Goal: Browse casually: Explore the website without a specific task or goal

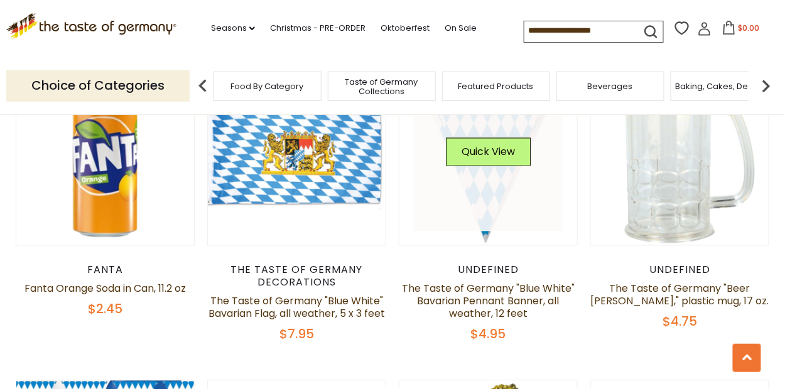
scroll to position [1884, 0]
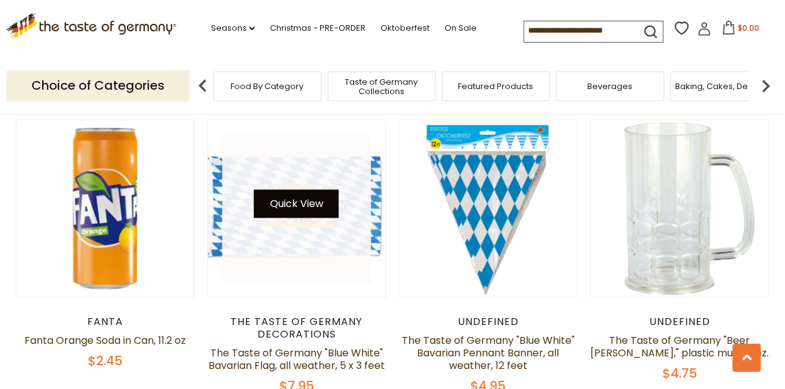
click at [296, 203] on button "Quick View" at bounding box center [296, 204] width 85 height 28
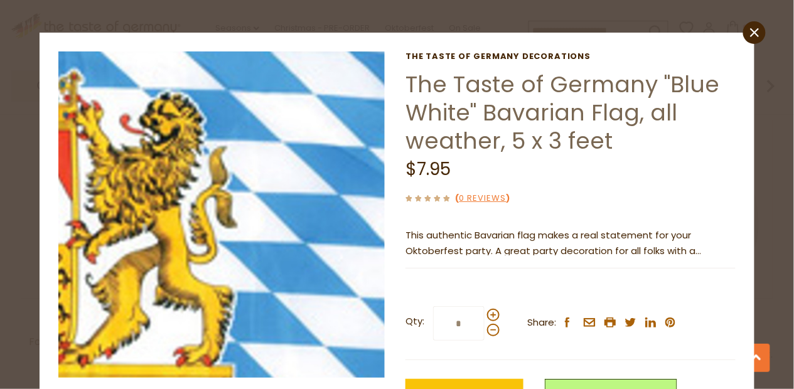
scroll to position [0, 0]
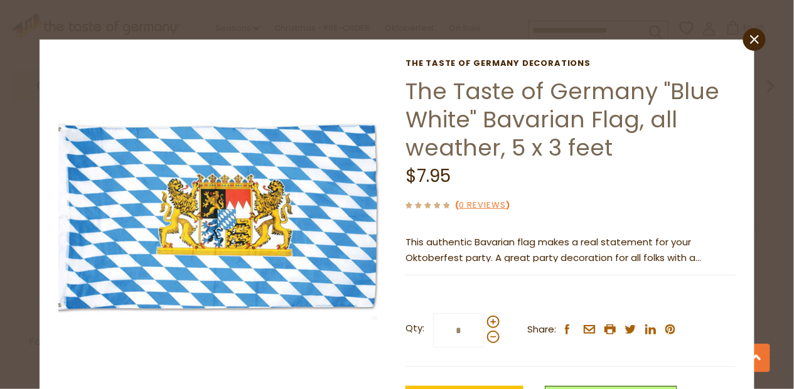
click at [750, 37] on icon "close" at bounding box center [754, 39] width 9 height 9
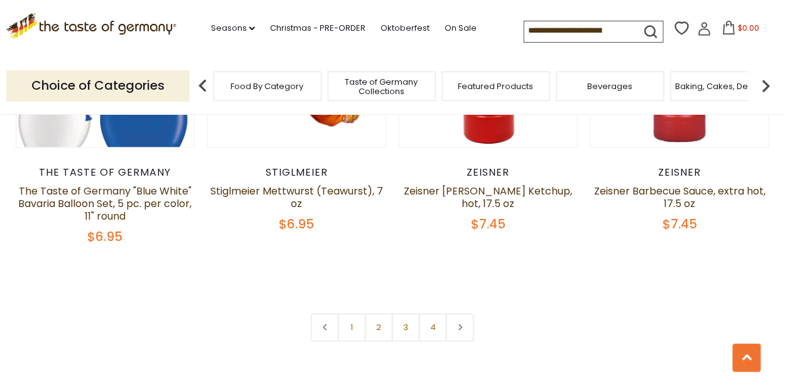
scroll to position [3014, 0]
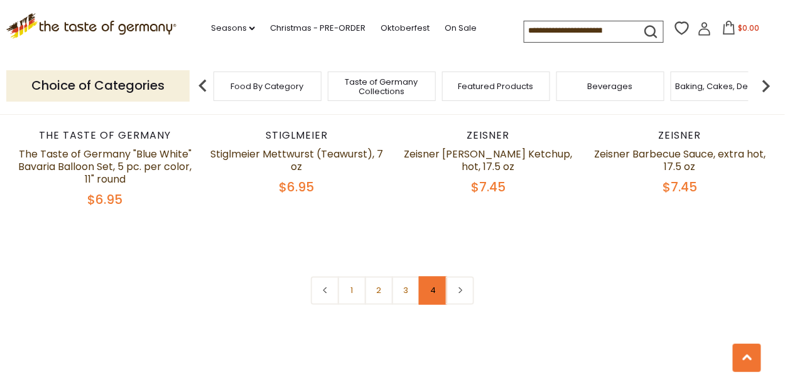
click at [441, 290] on link "4" at bounding box center [433, 291] width 28 height 28
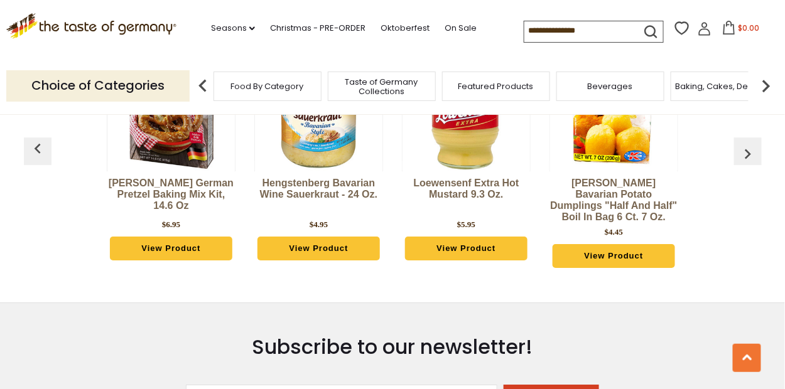
scroll to position [899, 0]
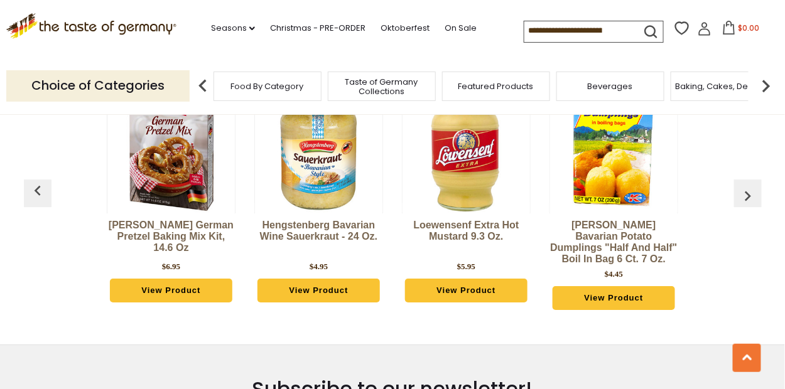
click at [754, 188] on img "button" at bounding box center [748, 196] width 20 height 20
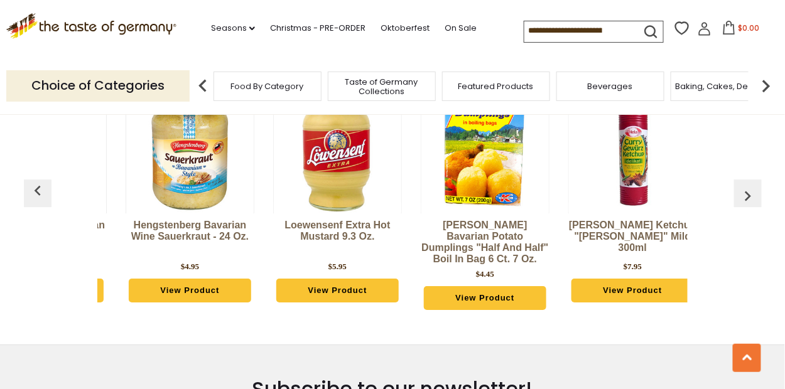
scroll to position [0, 148]
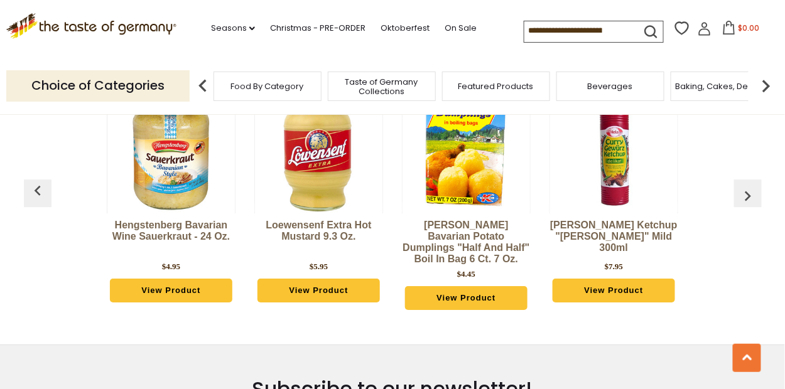
click at [754, 188] on img "button" at bounding box center [748, 196] width 20 height 20
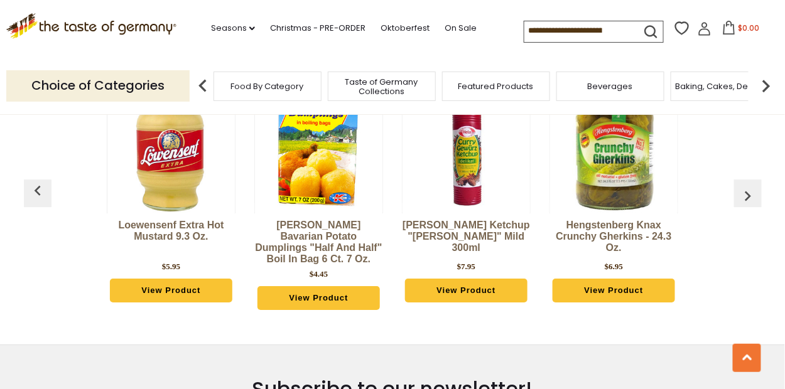
click at [754, 188] on img "button" at bounding box center [748, 196] width 20 height 20
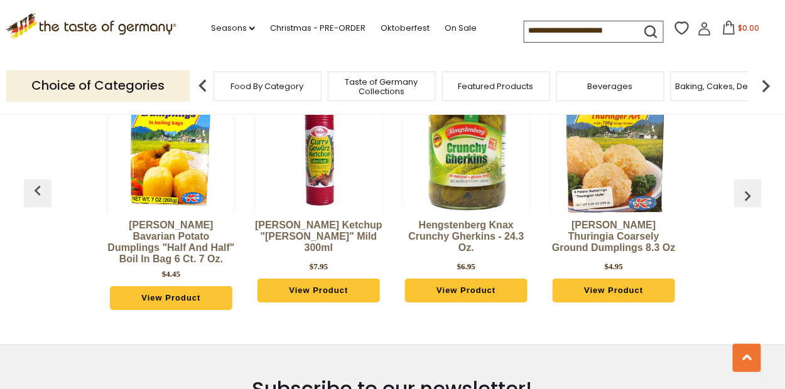
click at [754, 186] on img "button" at bounding box center [748, 196] width 20 height 20
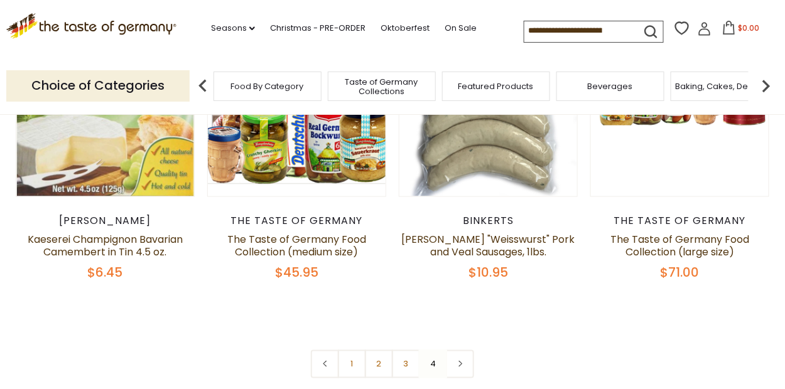
scroll to position [460, 0]
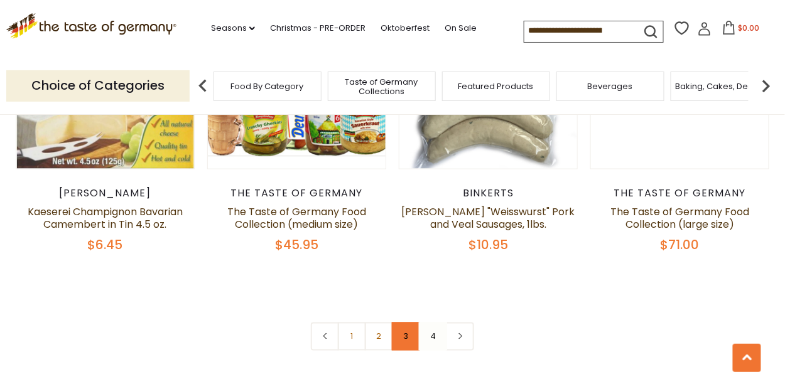
click at [408, 336] on link "3" at bounding box center [406, 337] width 28 height 28
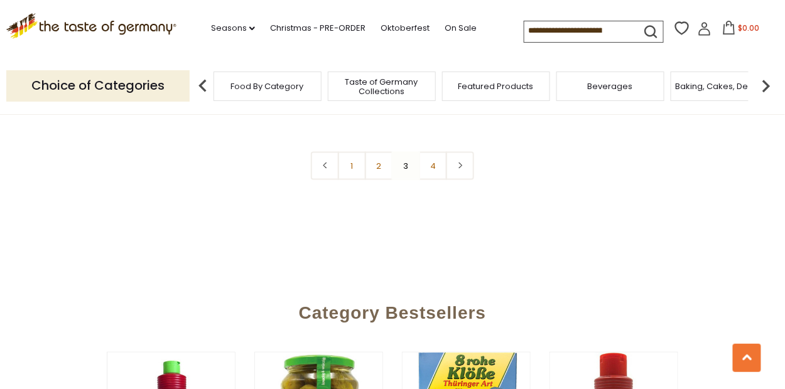
scroll to position [3076, 0]
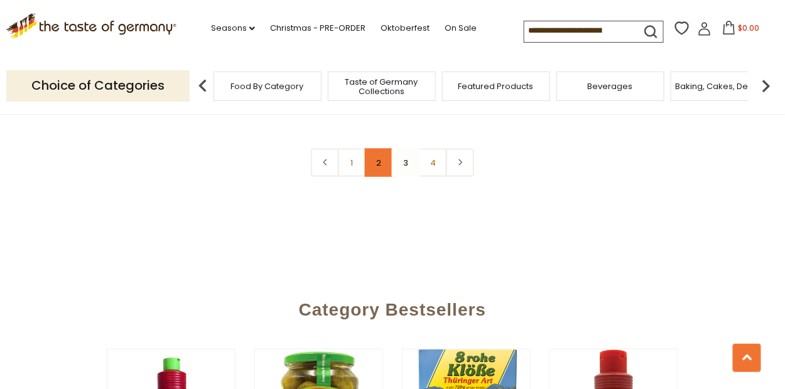
click at [382, 150] on link "2" at bounding box center [379, 163] width 28 height 28
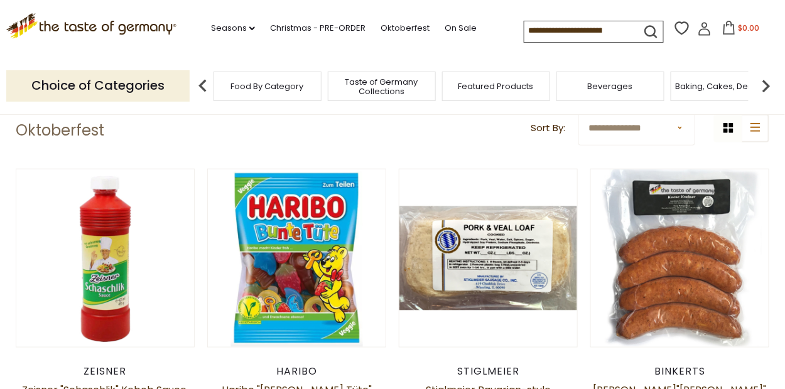
scroll to position [141, 0]
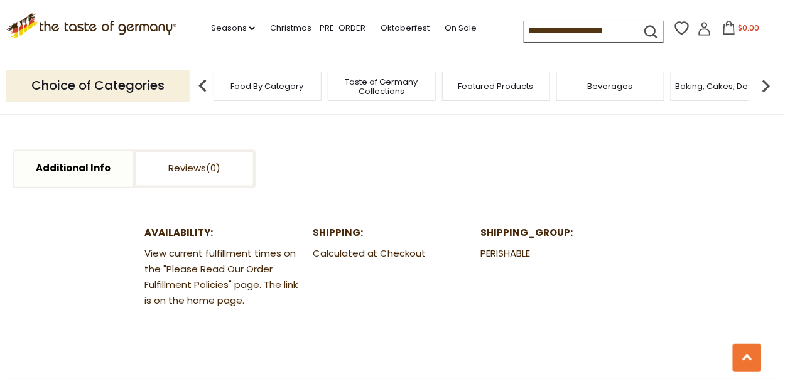
scroll to position [628, 0]
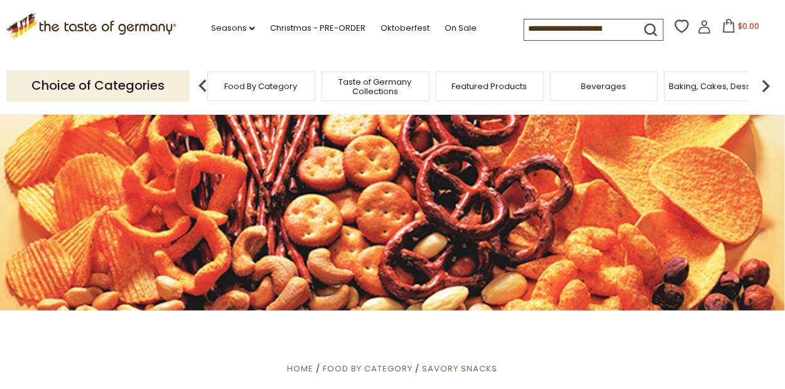
click at [262, 86] on span "Food By Category" at bounding box center [261, 86] width 73 height 9
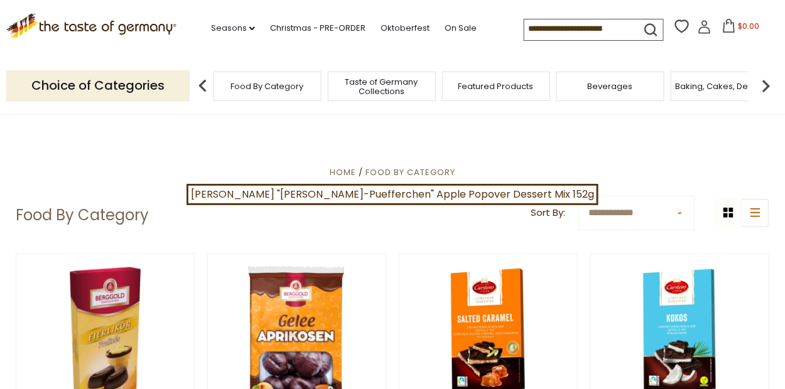
click at [160, 84] on p "Choice of Categories" at bounding box center [97, 85] width 183 height 31
click at [201, 82] on img at bounding box center [202, 85] width 25 height 25
click at [767, 85] on img at bounding box center [766, 85] width 25 height 25
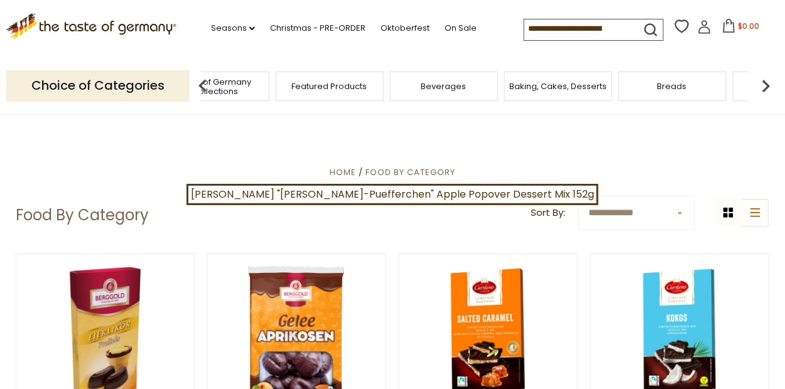
click at [767, 85] on img at bounding box center [766, 85] width 25 height 25
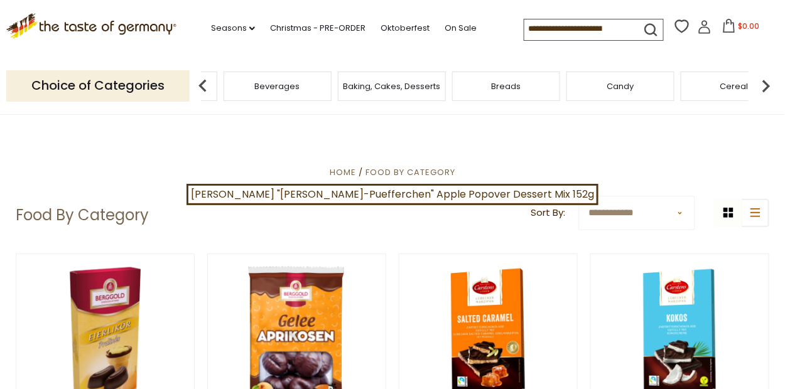
click at [765, 85] on img at bounding box center [766, 85] width 25 height 25
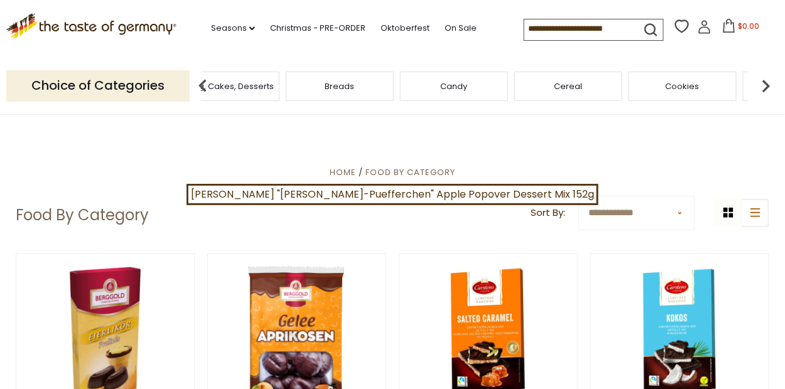
click at [765, 85] on img at bounding box center [766, 85] width 25 height 25
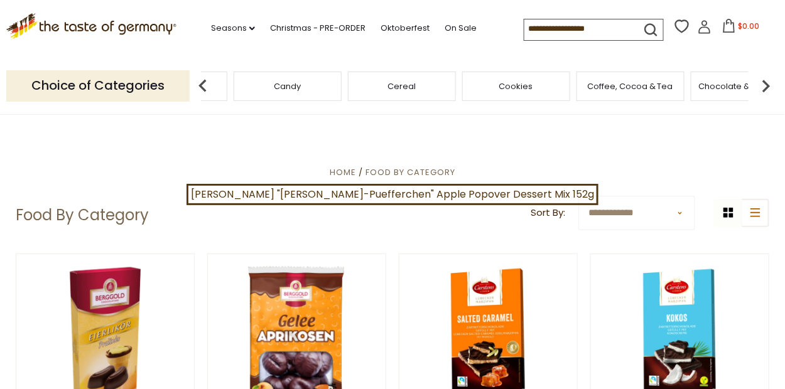
click at [765, 85] on img at bounding box center [766, 85] width 25 height 25
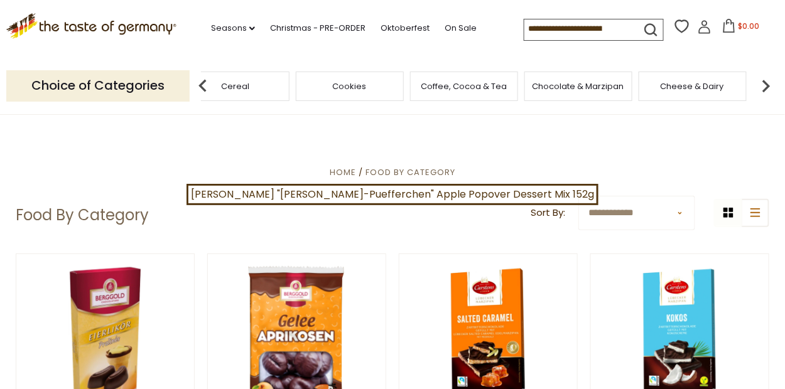
click at [764, 84] on img at bounding box center [766, 85] width 25 height 25
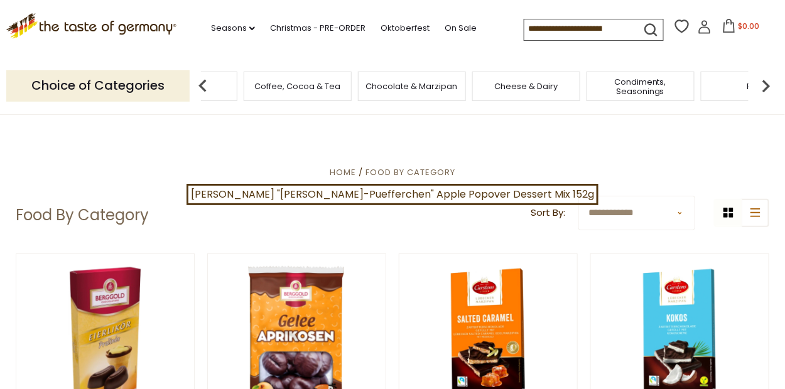
click at [764, 84] on img at bounding box center [766, 85] width 25 height 25
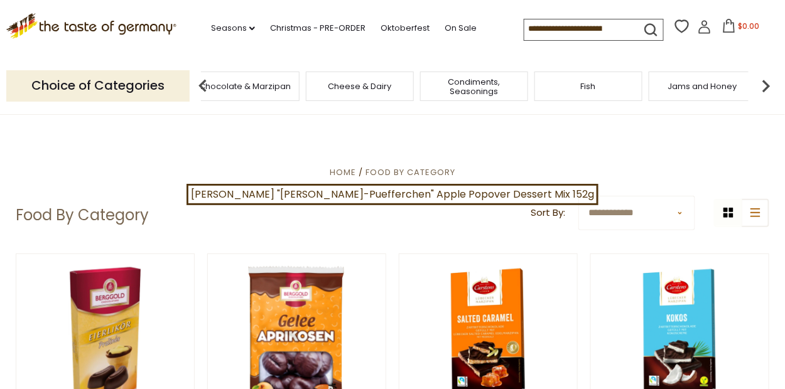
click at [764, 84] on img at bounding box center [766, 85] width 25 height 25
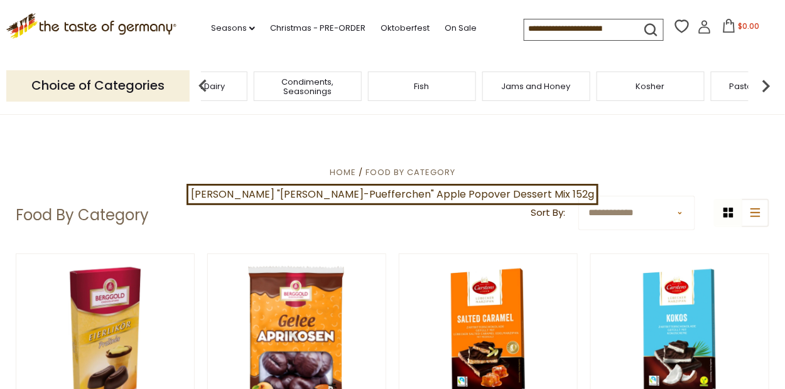
click at [764, 84] on img at bounding box center [766, 85] width 25 height 25
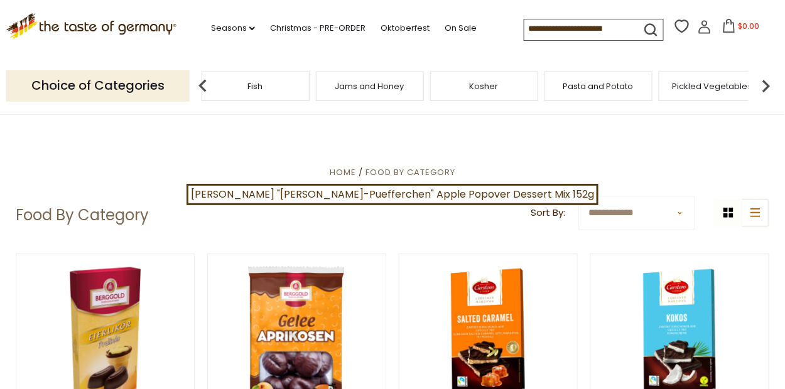
click at [764, 84] on img at bounding box center [766, 85] width 25 height 25
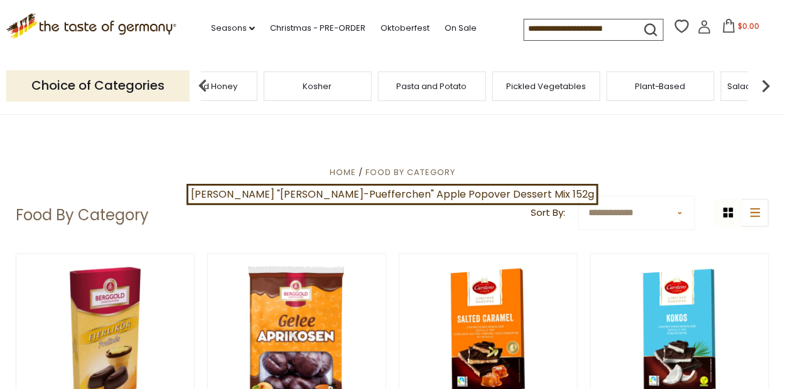
click at [764, 84] on img at bounding box center [766, 85] width 25 height 25
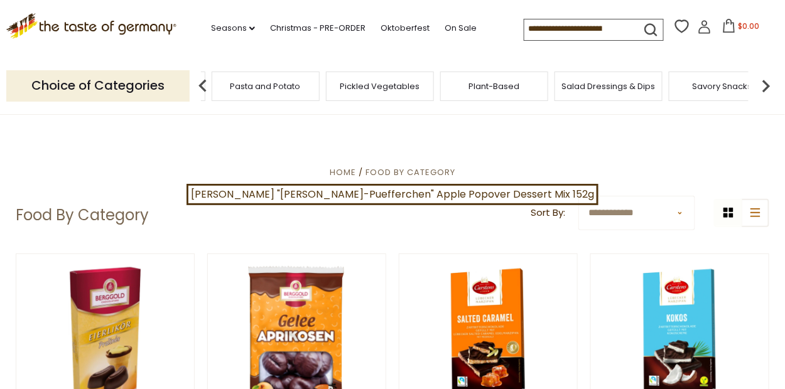
click at [764, 84] on img at bounding box center [766, 85] width 25 height 25
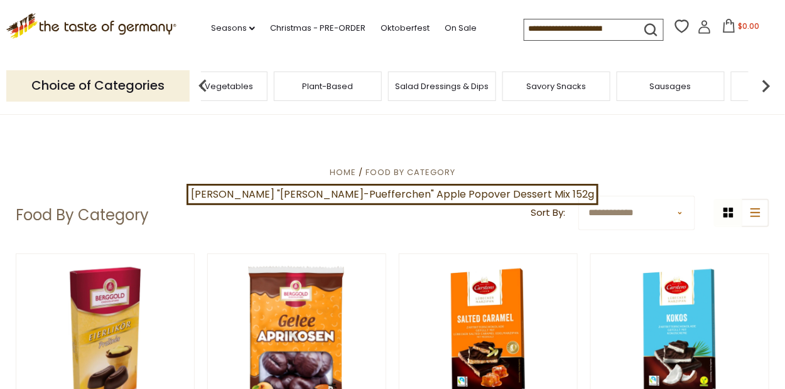
click at [764, 83] on img at bounding box center [766, 85] width 25 height 25
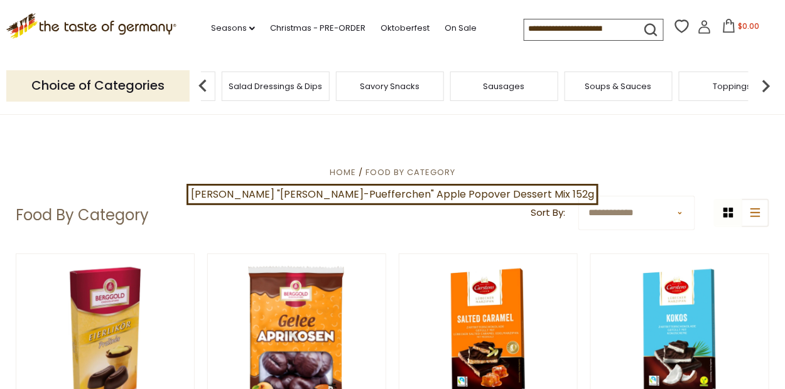
click at [516, 93] on div "Sausages" at bounding box center [504, 87] width 108 height 30
click at [516, 89] on span "Sausages" at bounding box center [514, 86] width 41 height 9
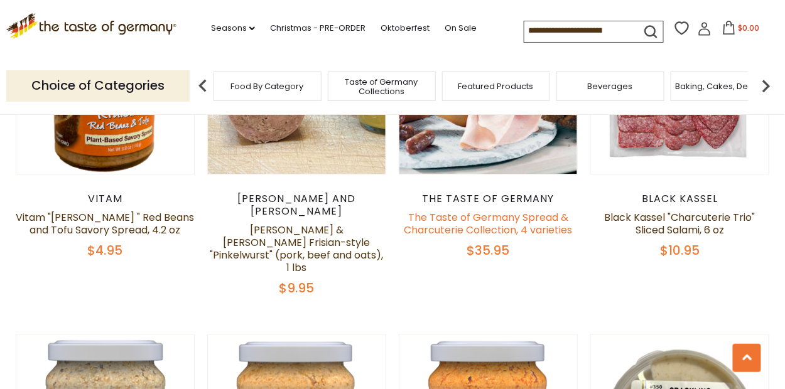
scroll to position [691, 0]
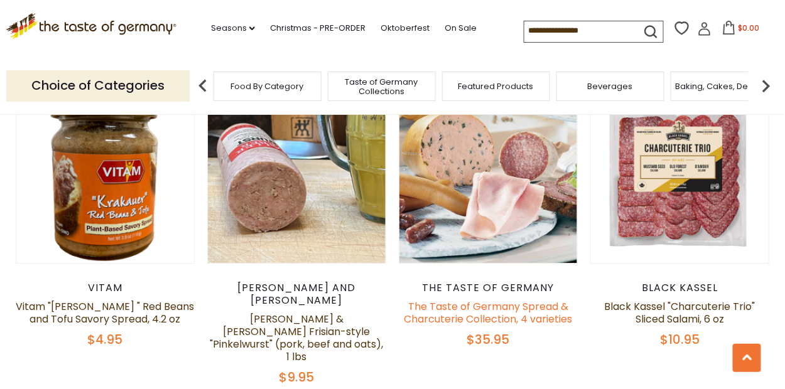
click at [502, 300] on link "The Taste of Germany Spread & Charcuterie Collection, 4 varieties" at bounding box center [488, 313] width 168 height 27
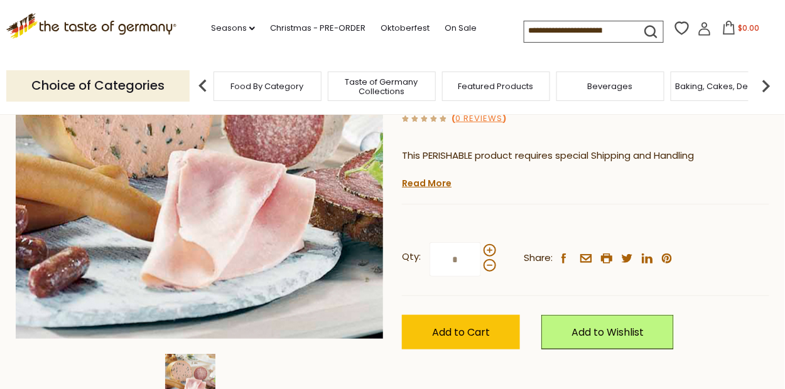
scroll to position [188, 0]
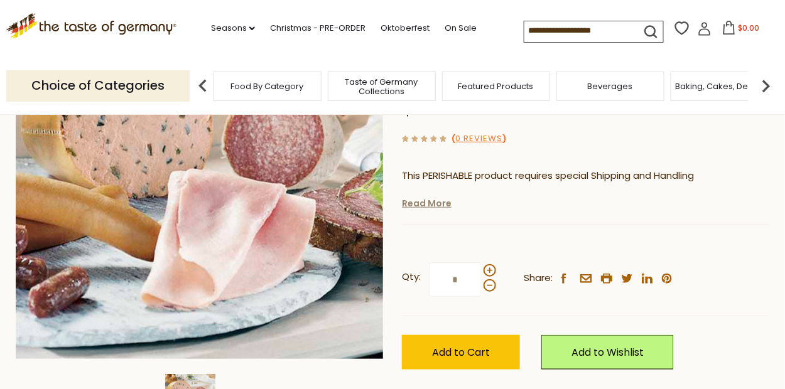
click at [411, 203] on link "Read More" at bounding box center [427, 203] width 50 height 13
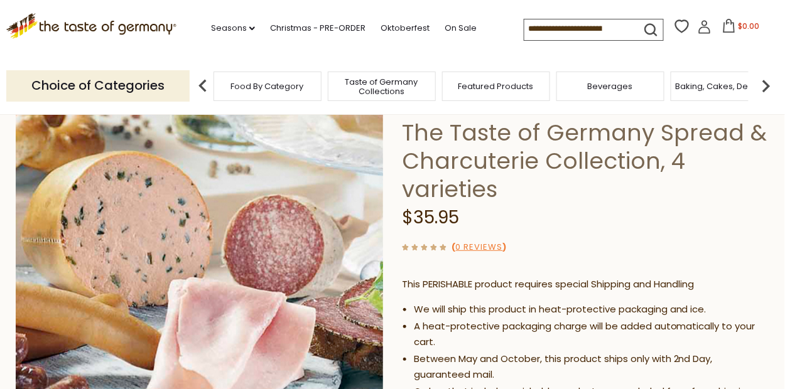
scroll to position [62, 0]
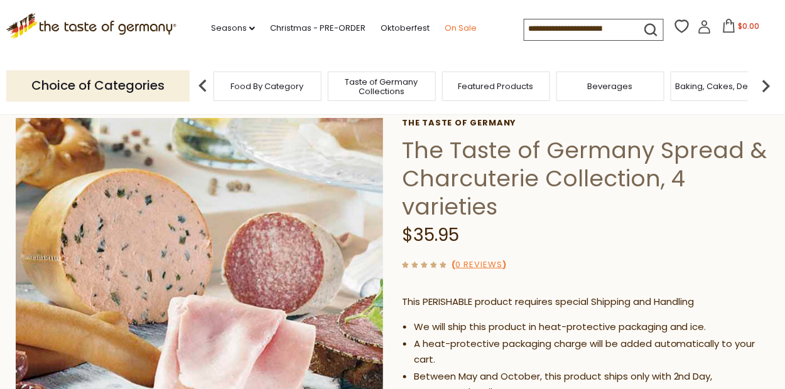
click at [462, 29] on link "On Sale" at bounding box center [461, 28] width 32 height 14
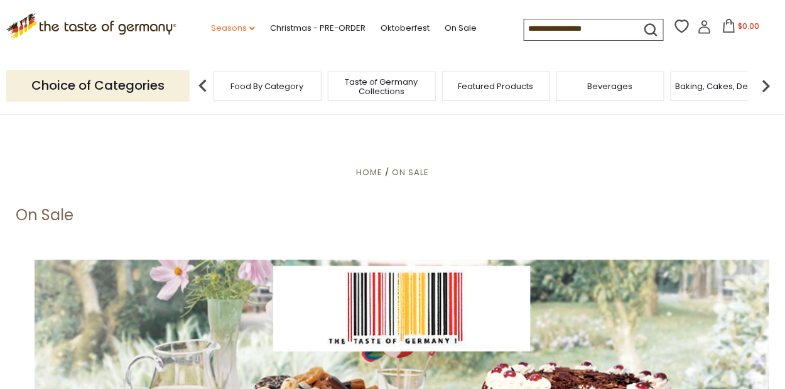
click at [232, 31] on link "Seasons dropdown_arrow" at bounding box center [233, 28] width 44 height 14
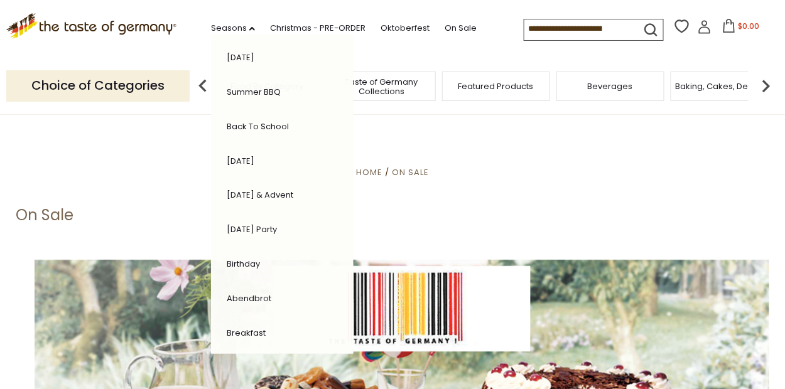
scroll to position [318, 0]
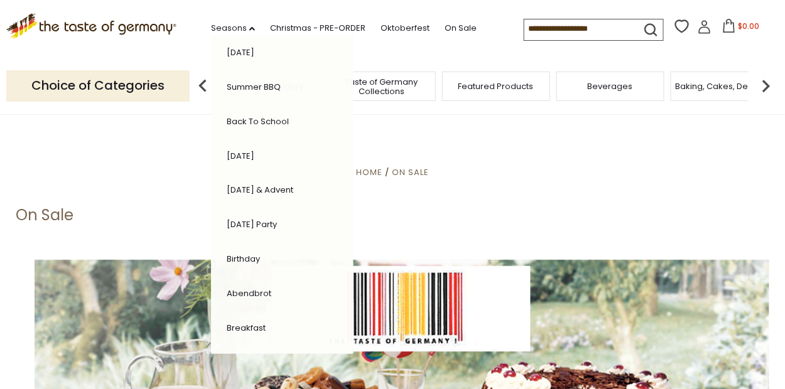
click at [264, 288] on link "Abendbrot" at bounding box center [249, 294] width 45 height 12
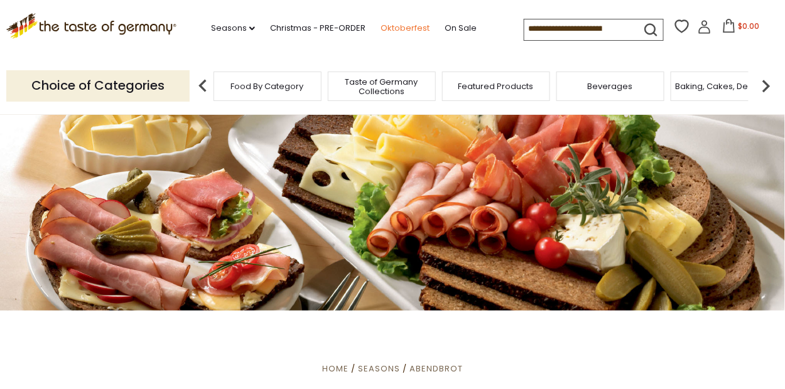
click at [412, 24] on link "Oktoberfest" at bounding box center [405, 28] width 49 height 14
